Goal: Transaction & Acquisition: Purchase product/service

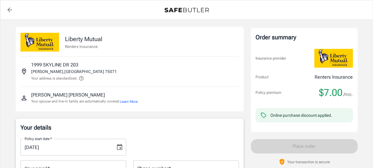
click at [121, 148] on icon "Choose date, selected date is Oct 1, 2025" at bounding box center [119, 146] width 7 height 7
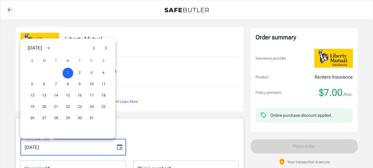
click at [96, 47] on icon "Previous month" at bounding box center [94, 47] width 7 height 7
click at [56, 120] on button "30" at bounding box center [56, 118] width 11 height 11
type input "[DATE]"
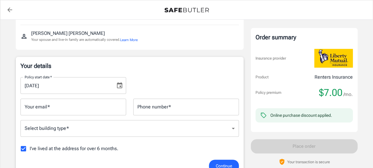
scroll to position [48, 0]
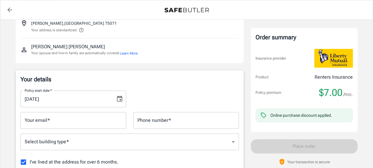
click at [55, 124] on input "Your email   *" at bounding box center [73, 120] width 106 height 17
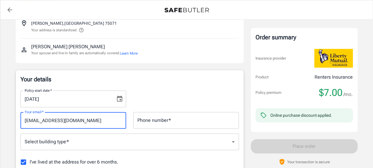
type input "[EMAIL_ADDRESS][DOMAIN_NAME]"
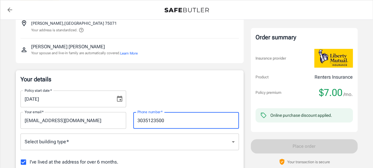
type input "3035123500"
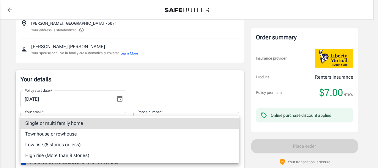
click at [57, 133] on li "Townhouse or rowhouse" at bounding box center [129, 133] width 219 height 11
type input "townhouse"
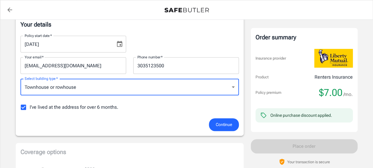
scroll to position [103, 0]
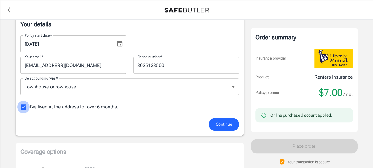
click at [23, 110] on input "I've lived at the address for over 6 months." at bounding box center [23, 106] width 12 height 12
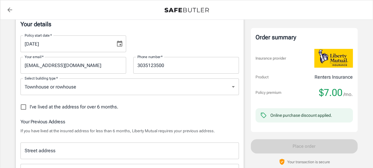
click at [120, 149] on input "Street address" at bounding box center [129, 150] width 213 height 11
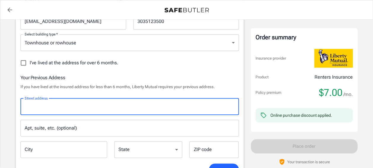
scroll to position [171, 0]
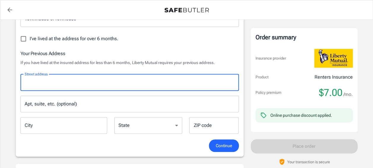
click at [25, 39] on input "I've lived at the address for over 6 months." at bounding box center [23, 38] width 12 height 12
checkbox input "true"
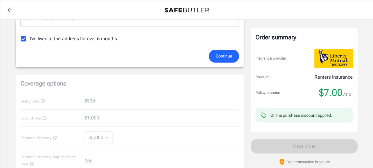
click at [227, 55] on span "Continue" at bounding box center [224, 55] width 16 height 7
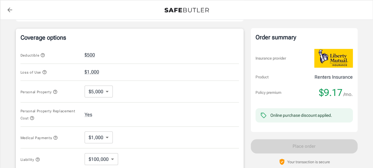
scroll to position [258, 0]
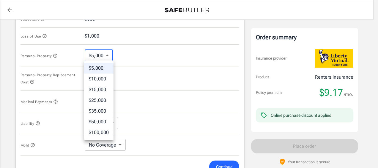
drag, startPoint x: 102, startPoint y: 52, endPoint x: 106, endPoint y: 53, distance: 3.9
click at [106, 53] on body "Policy premium $ 9.17 /mo Liberty Mutual Renters Insurance 1999 SKYLINE [GEOGRA…" at bounding box center [189, 36] width 378 height 589
click at [104, 68] on li "$5,000" at bounding box center [98, 68] width 29 height 11
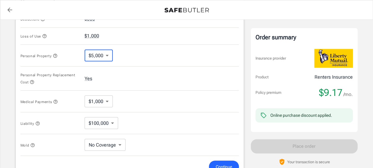
click at [103, 95] on body "Policy premium $ 9.17 /mo Liberty Mutual Renters Insurance 1999 SKYLINE [GEOGRA…" at bounding box center [186, 36] width 373 height 589
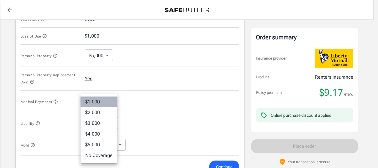
click at [103, 101] on li "$1,000" at bounding box center [98, 101] width 37 height 11
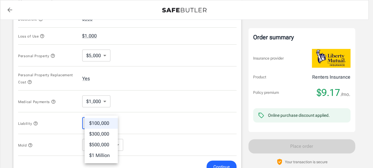
click at [106, 123] on body "Policy premium $ 9.17 /mo Liberty Mutual Renters Insurance 1999 SKYLINE [GEOGRA…" at bounding box center [186, 36] width 373 height 589
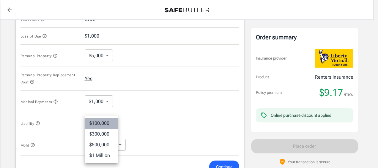
click at [106, 122] on li "$100,000" at bounding box center [101, 123] width 33 height 11
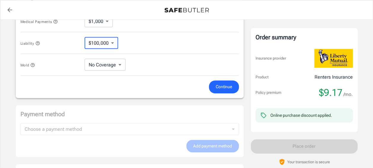
click at [228, 89] on span "Continue" at bounding box center [224, 86] width 16 height 7
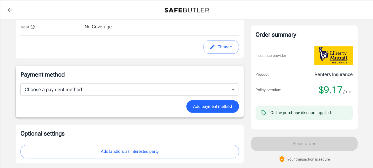
scroll to position [366, 0]
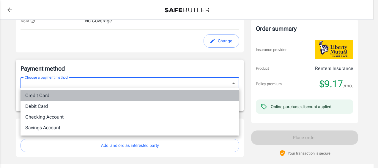
click at [143, 94] on li "Credit Card" at bounding box center [129, 95] width 219 height 11
type input "credit"
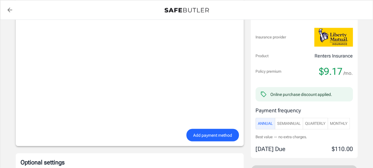
scroll to position [488, 0]
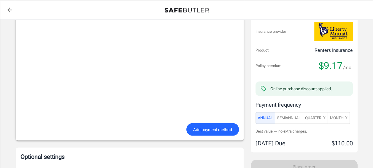
click at [339, 114] on span "Monthly" at bounding box center [339, 117] width 18 height 7
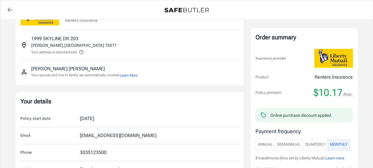
scroll to position [21, 0]
